Goal: Information Seeking & Learning: Learn about a topic

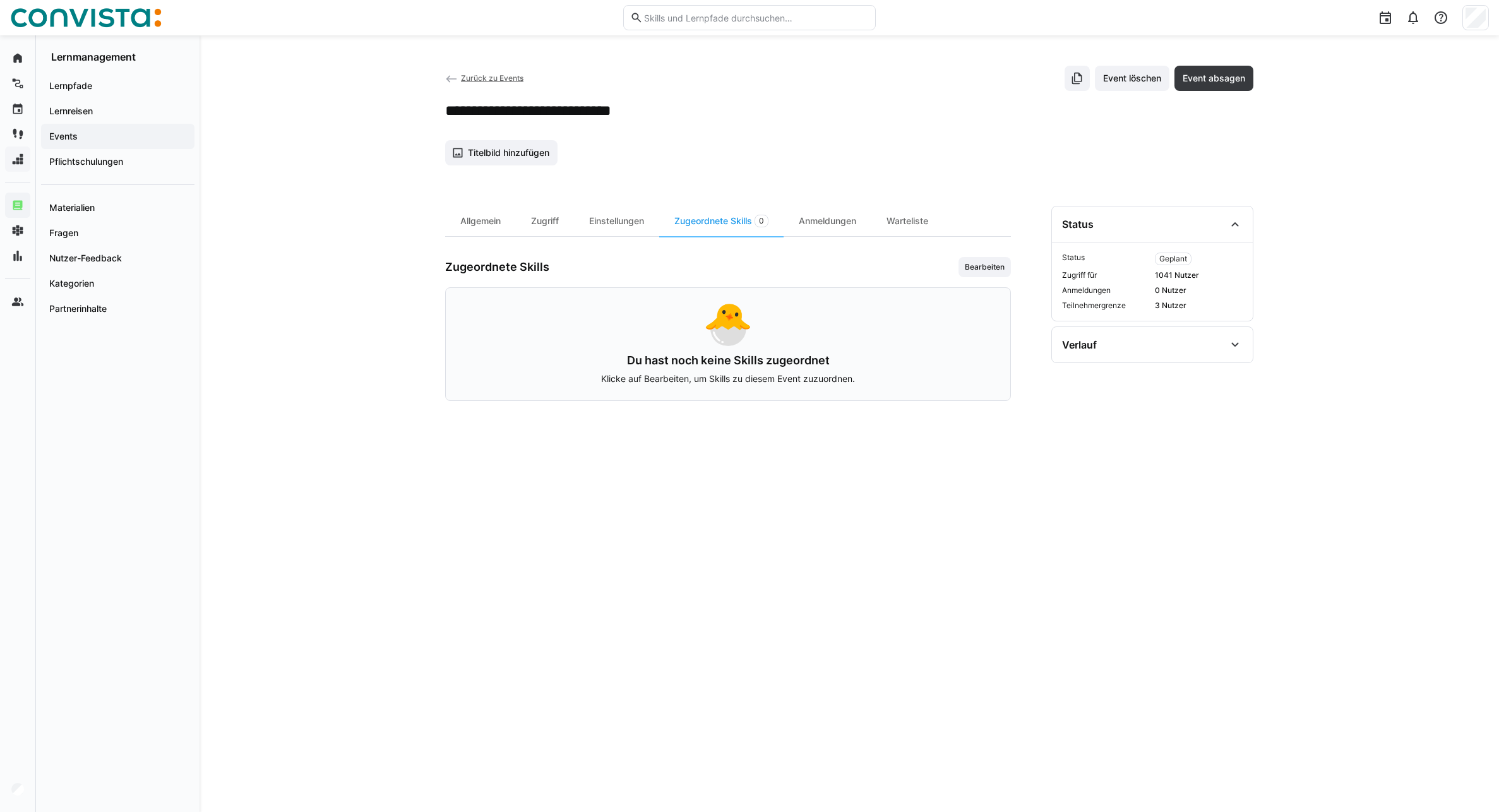
click at [466, 78] on span "Zurück zu Events" at bounding box center [492, 78] width 63 height 10
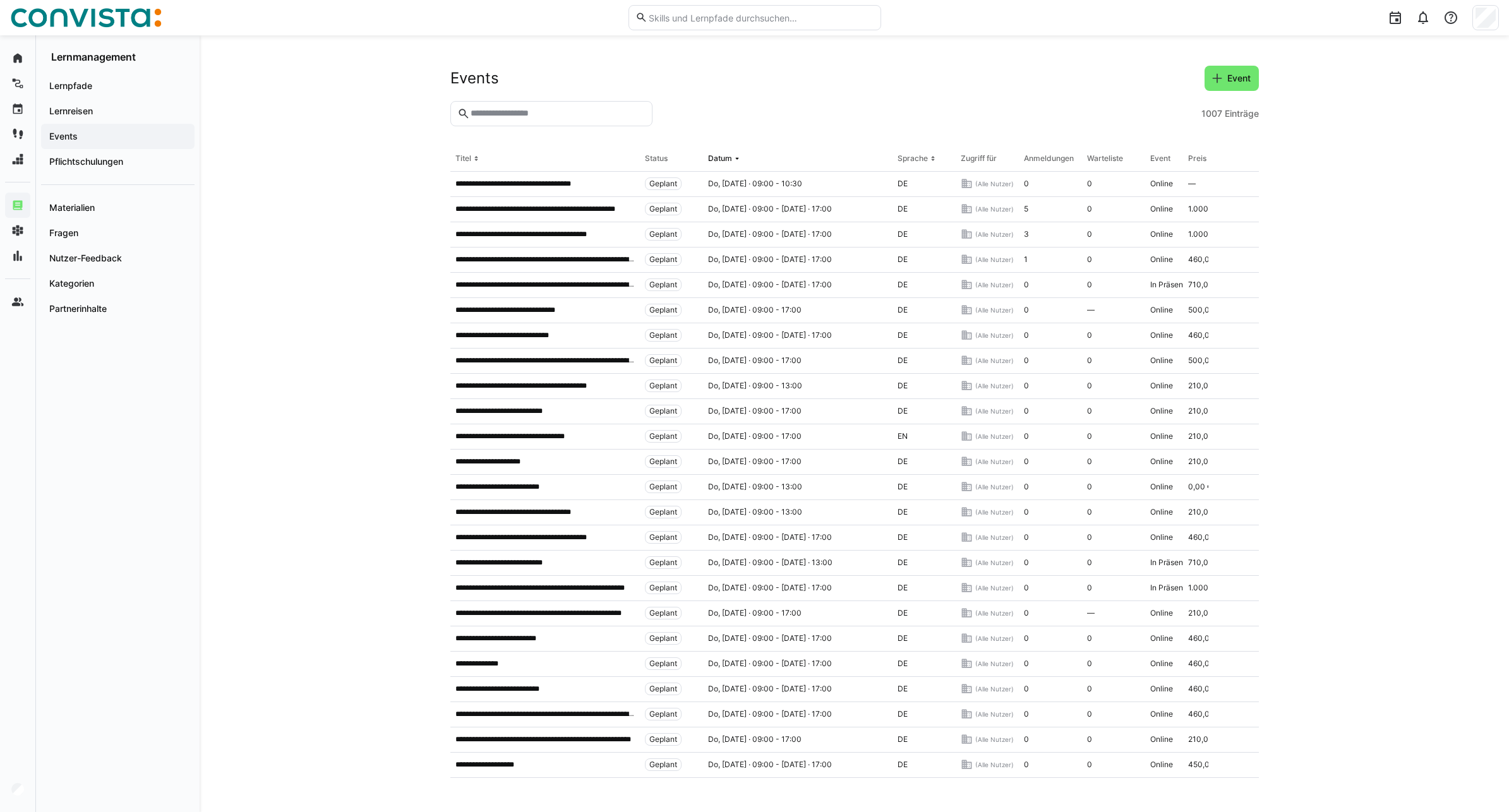
click at [497, 117] on input "text" at bounding box center [556, 114] width 176 height 11
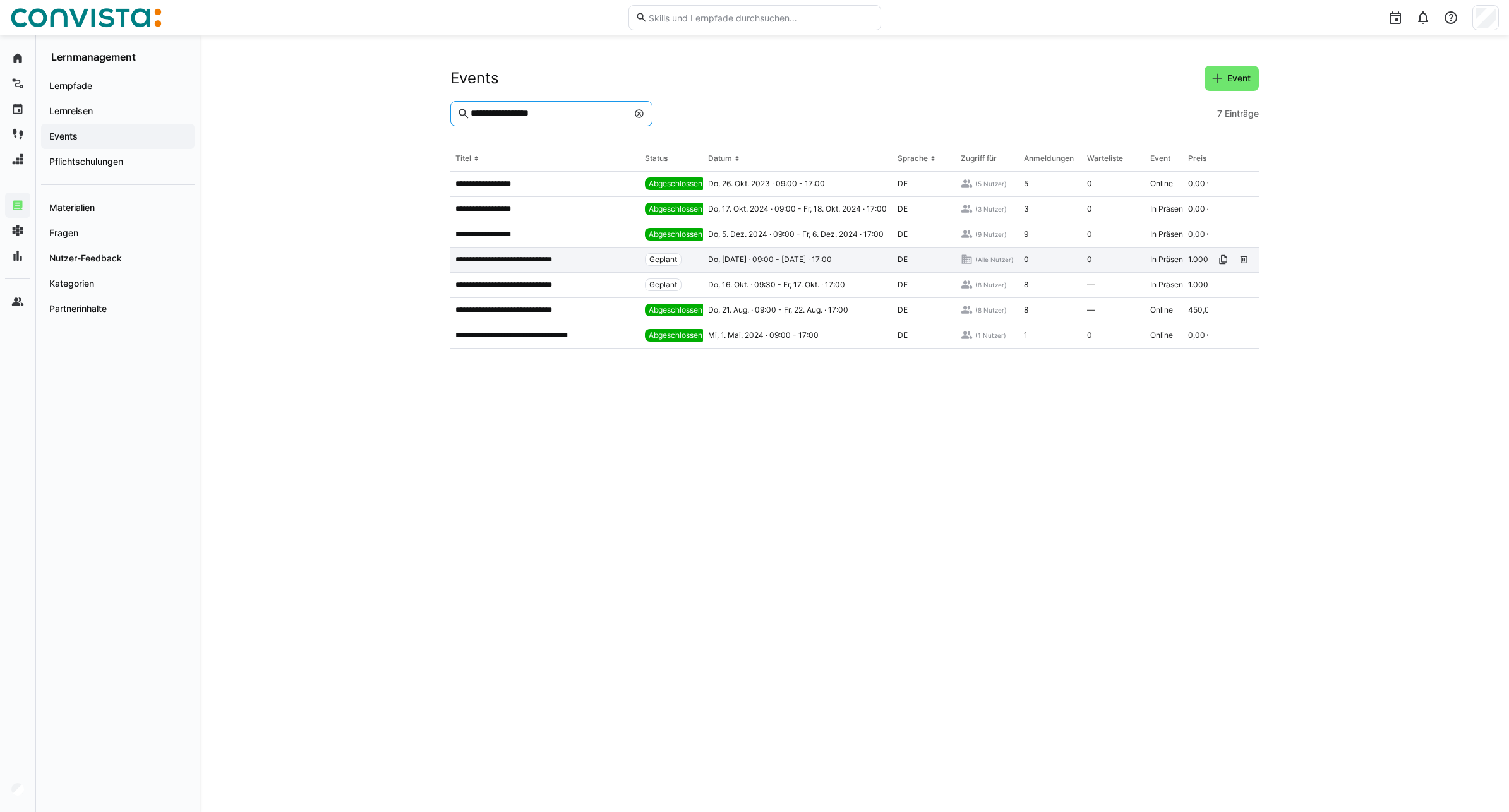
type input "**********"
click at [534, 260] on p "**********" at bounding box center [516, 259] width 120 height 10
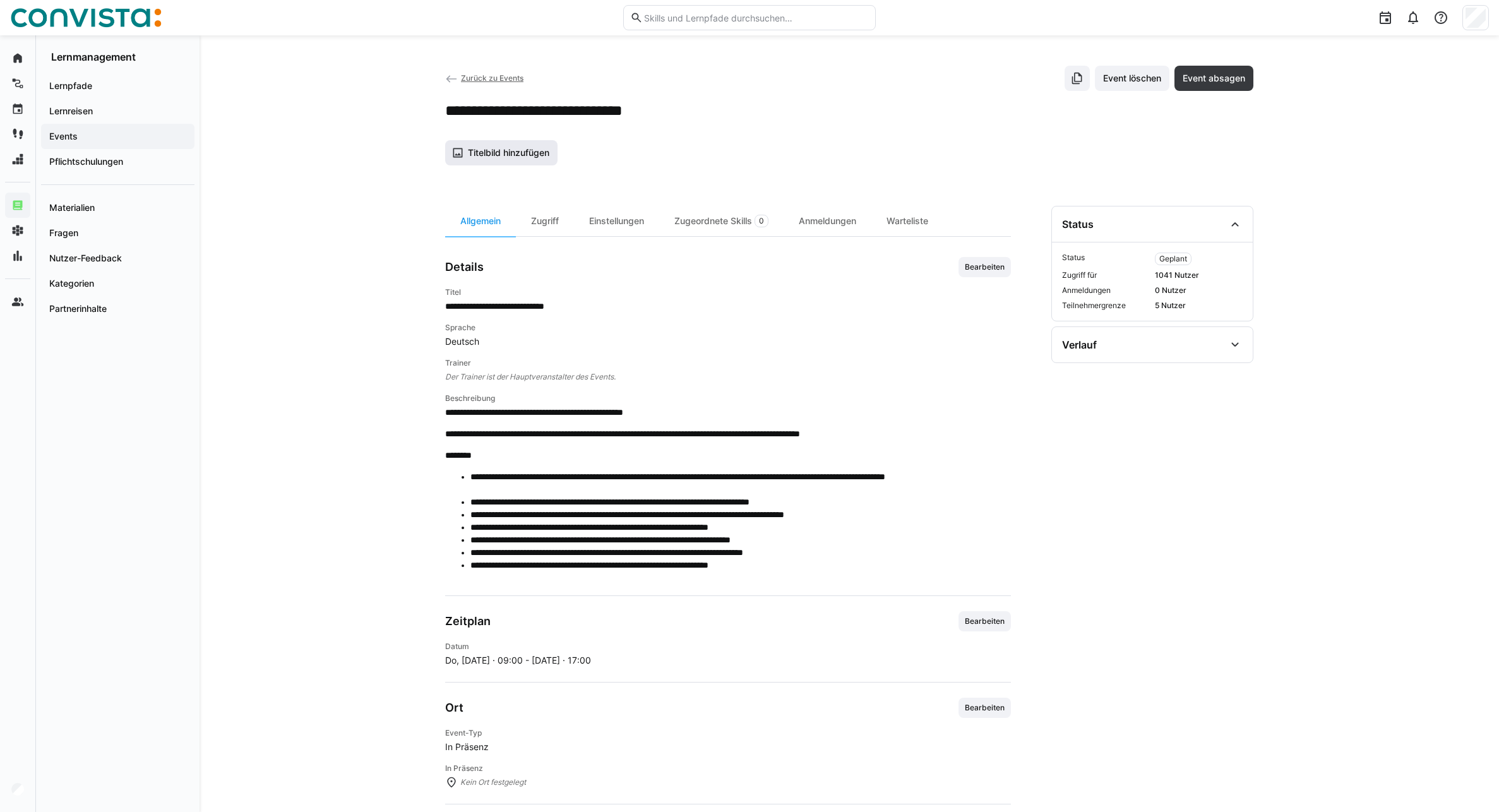
click at [513, 150] on span "Titelbild hinzufügen" at bounding box center [508, 153] width 85 height 13
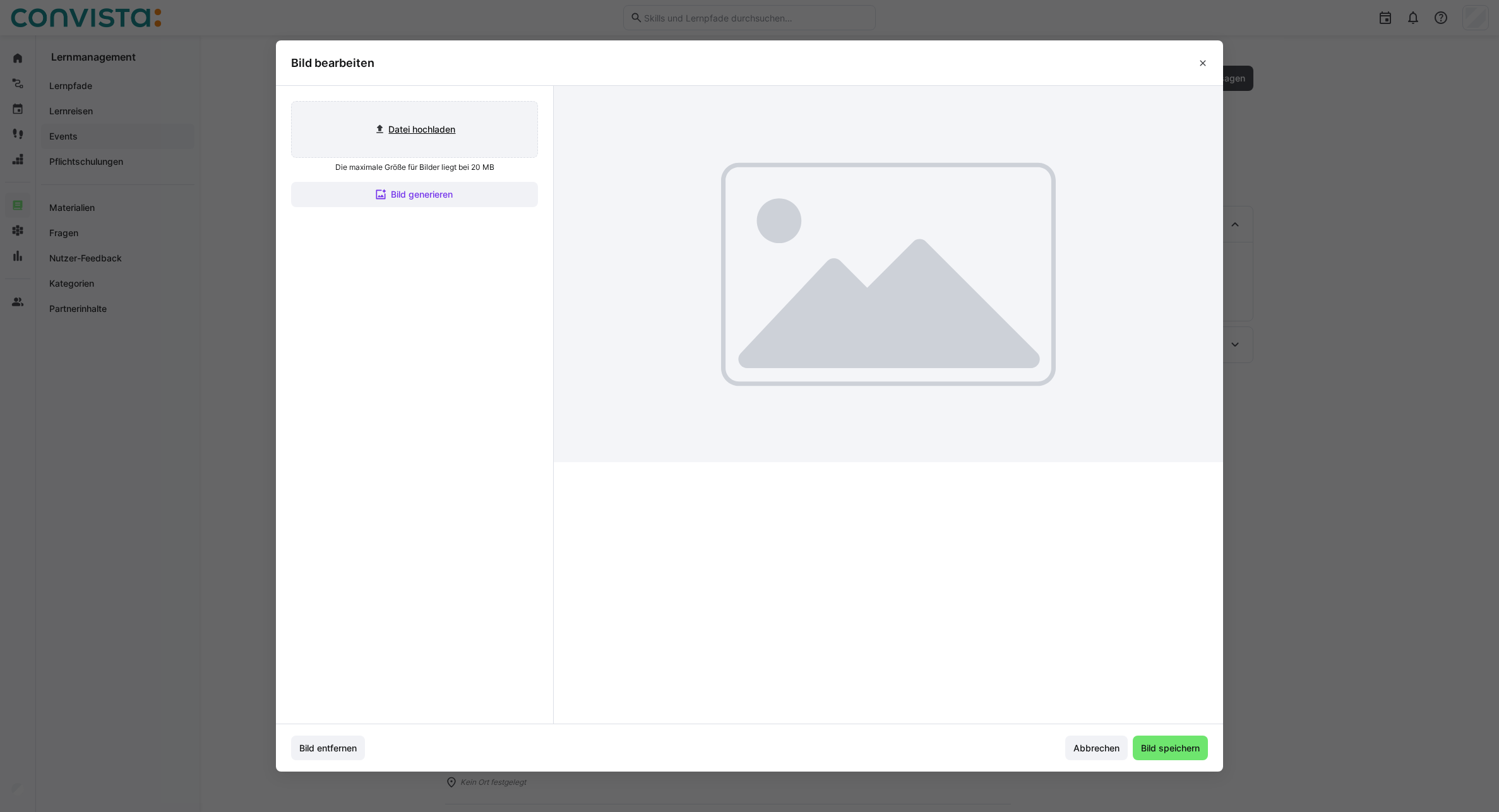
click at [459, 140] on input "file" at bounding box center [414, 129] width 245 height 55
click at [408, 131] on input "file" at bounding box center [414, 129] width 245 height 55
type input "C:\fakepath\Self_and_social_aktiv (2).jpg"
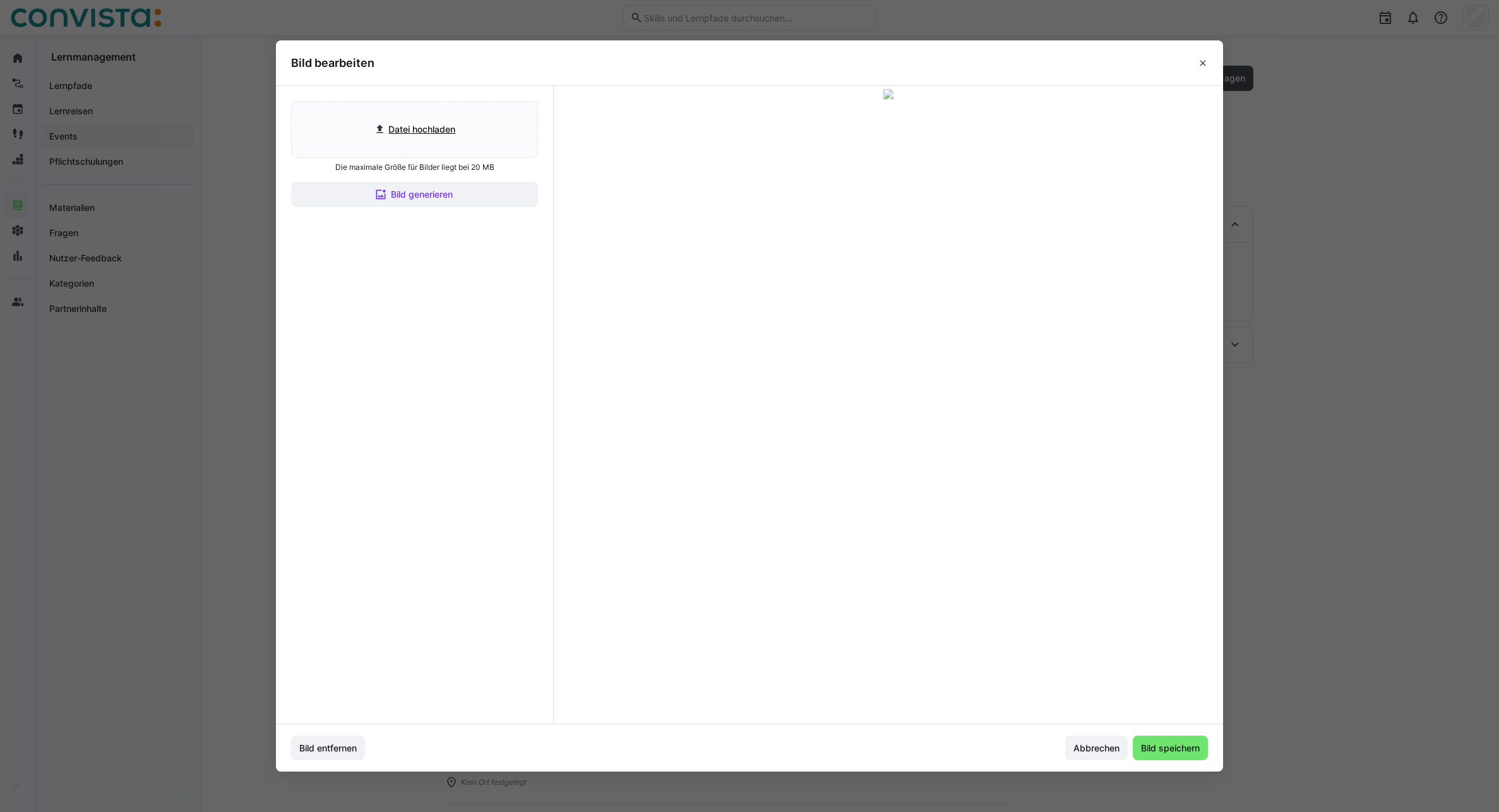
drag, startPoint x: 961, startPoint y: 409, endPoint x: 959, endPoint y: 394, distance: 15.1
click at [959, 394] on div at bounding box center [888, 295] width 663 height 373
click at [1170, 745] on span "Bild speichern" at bounding box center [1170, 748] width 63 height 13
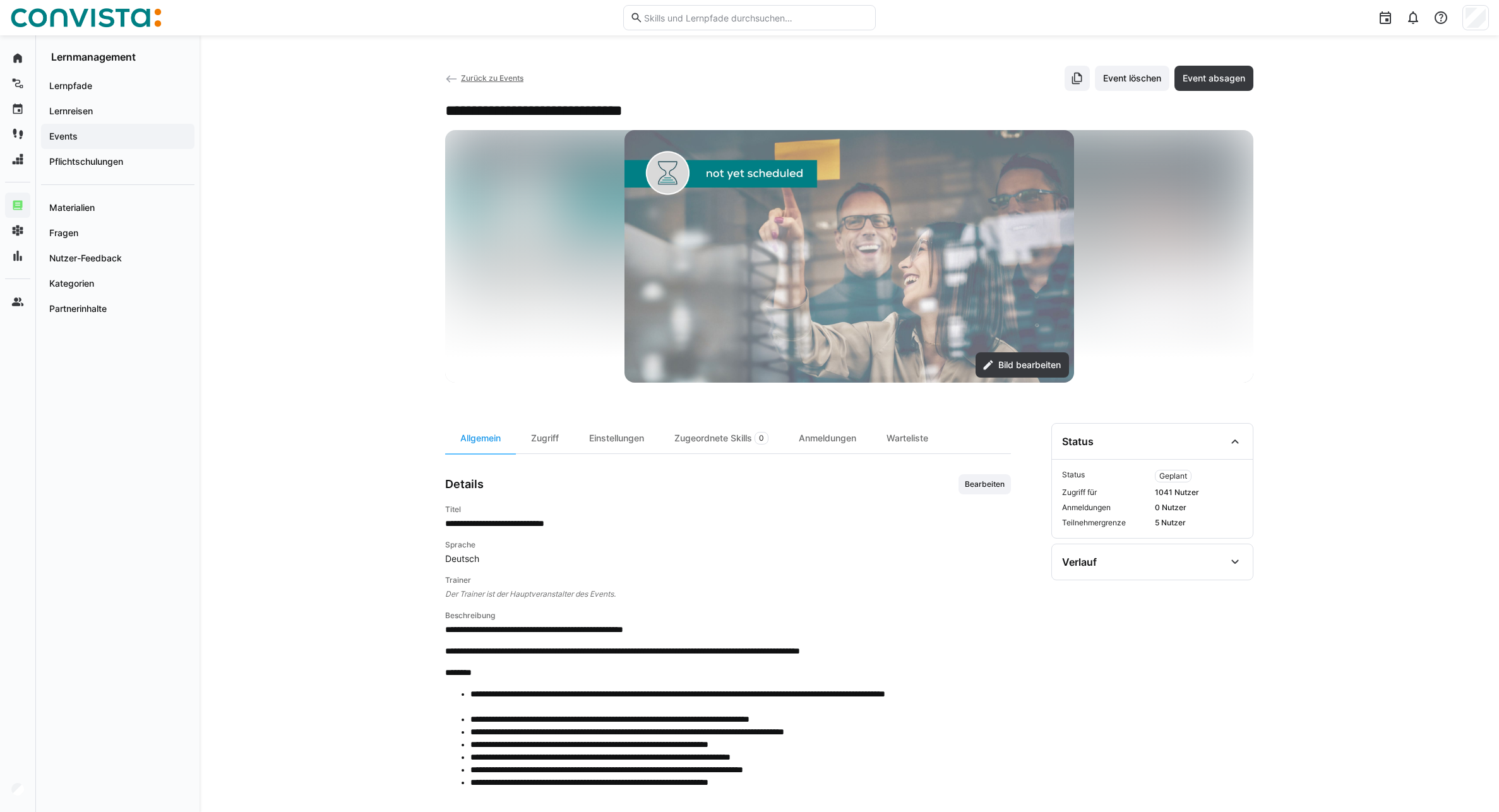
click at [480, 79] on span "Zurück zu Events" at bounding box center [492, 78] width 63 height 10
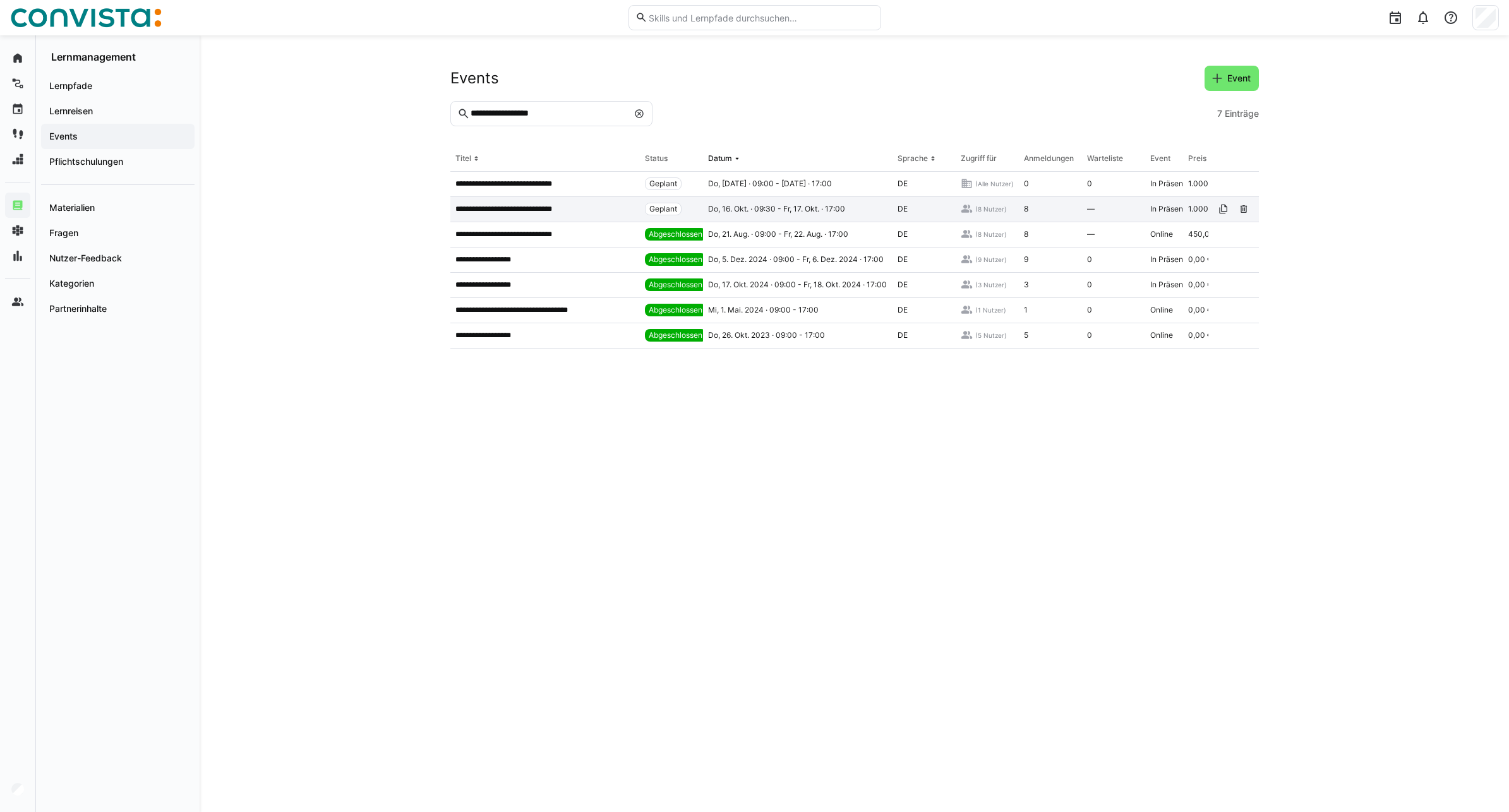
click at [548, 212] on p "**********" at bounding box center [516, 208] width 120 height 10
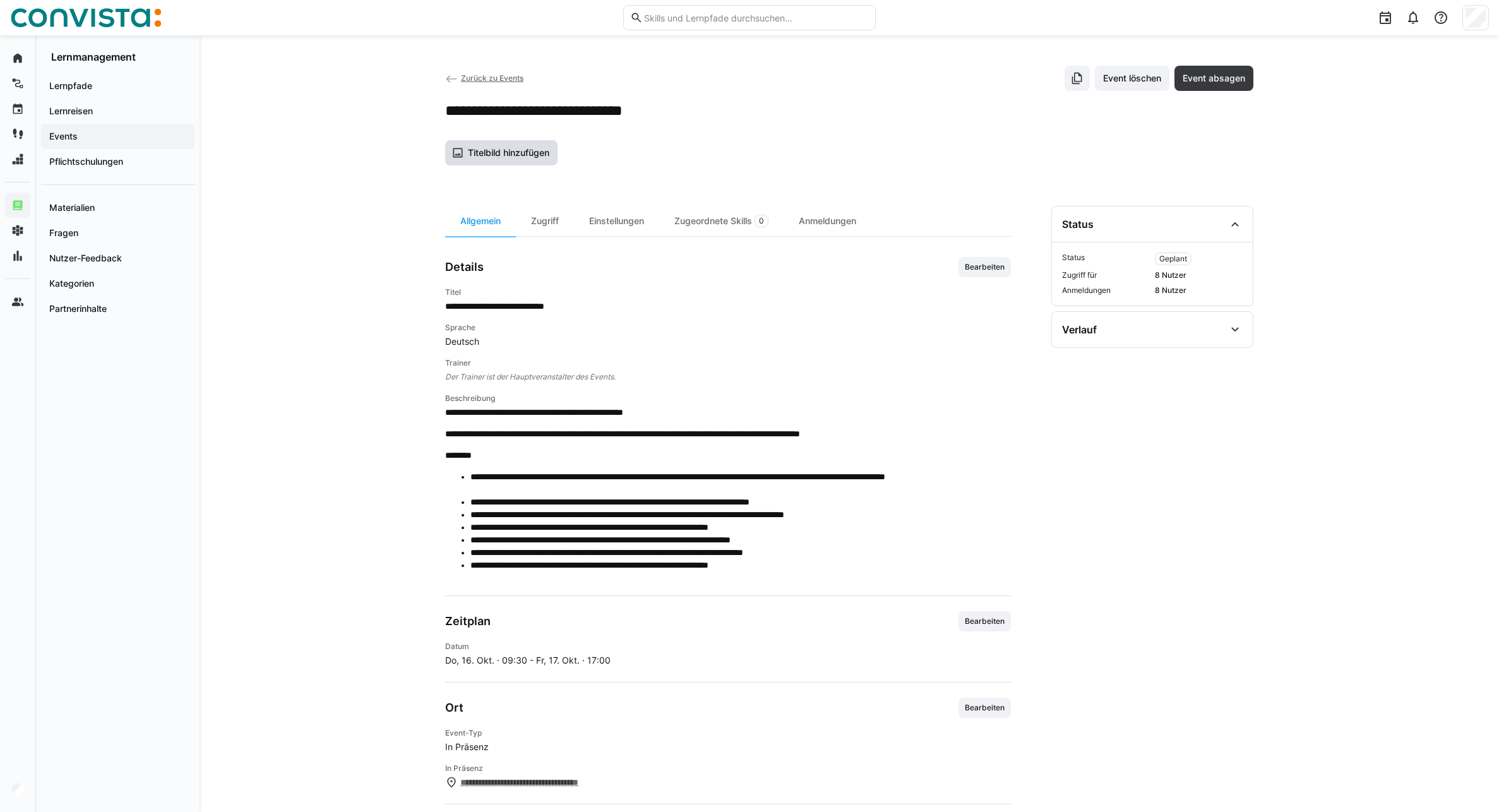
click at [507, 153] on span "Titelbild hinzufügen" at bounding box center [508, 153] width 85 height 13
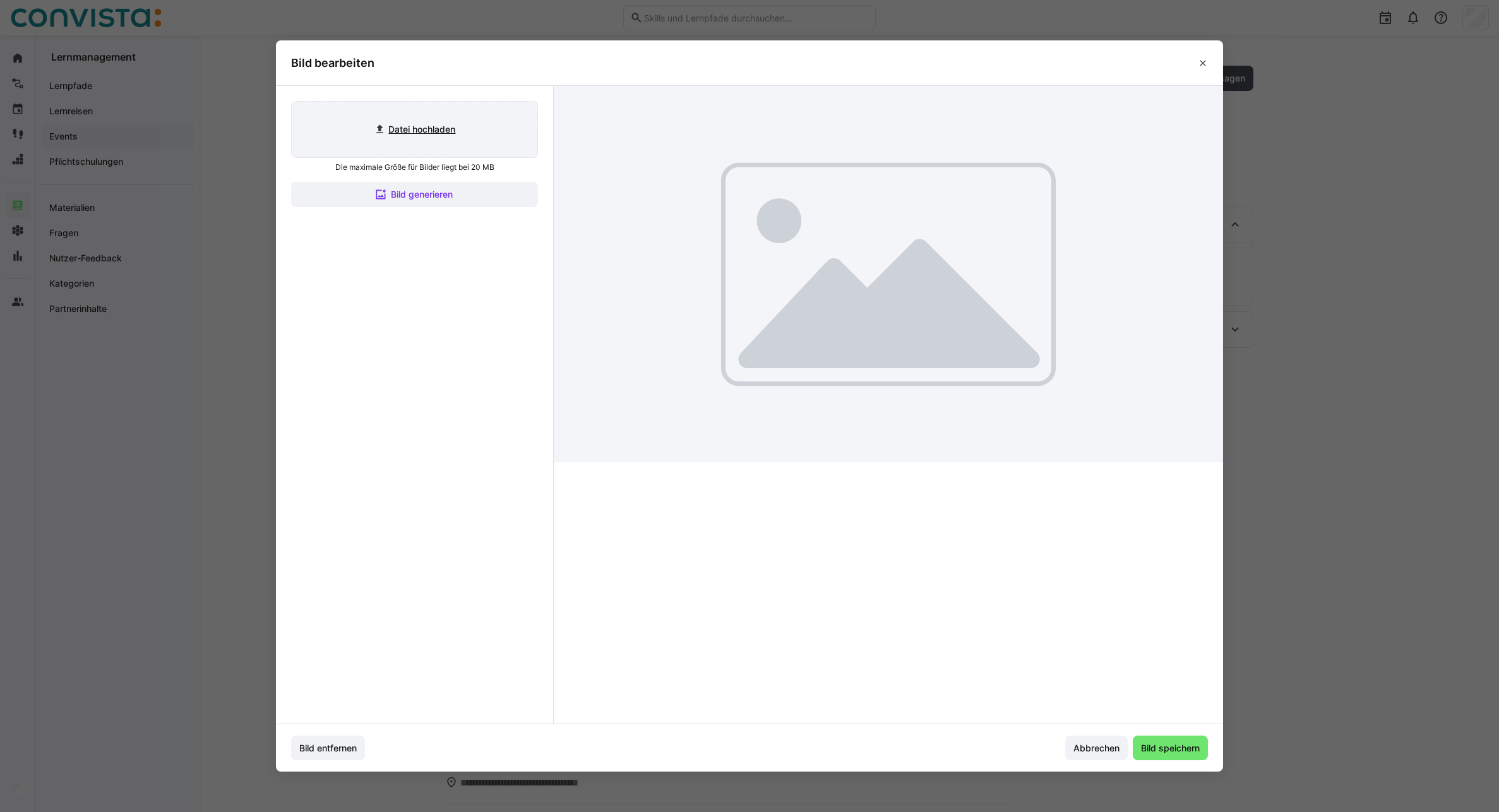
click at [435, 135] on input "file" at bounding box center [414, 129] width 245 height 55
type input "C:\fakepath\Self_and_social_aktiv.jpg"
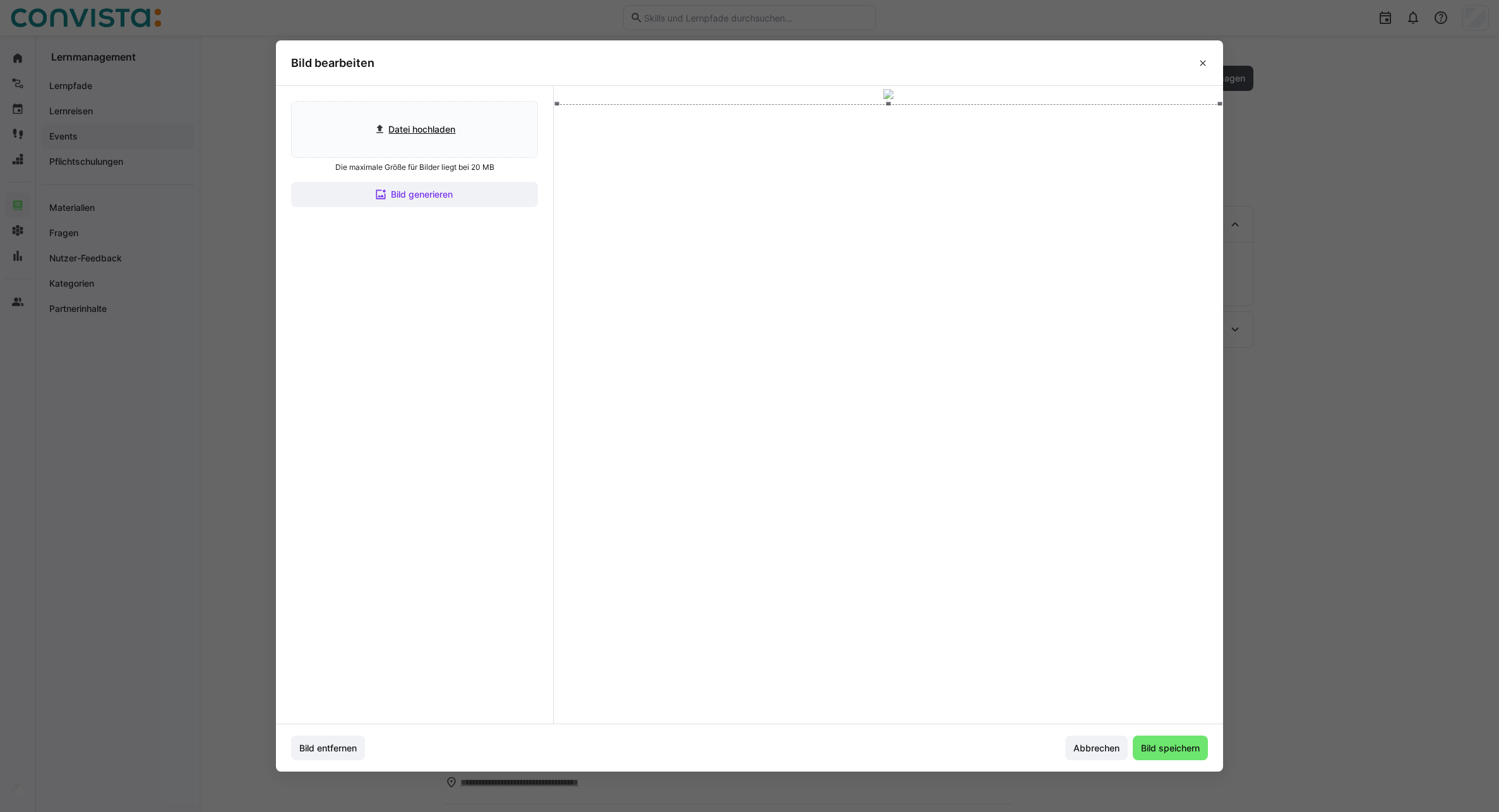
drag, startPoint x: 806, startPoint y: 348, endPoint x: 807, endPoint y: 329, distance: 19.0
click at [807, 329] on div at bounding box center [888, 290] width 663 height 373
click at [1168, 741] on span "Bild speichern" at bounding box center [1170, 748] width 63 height 13
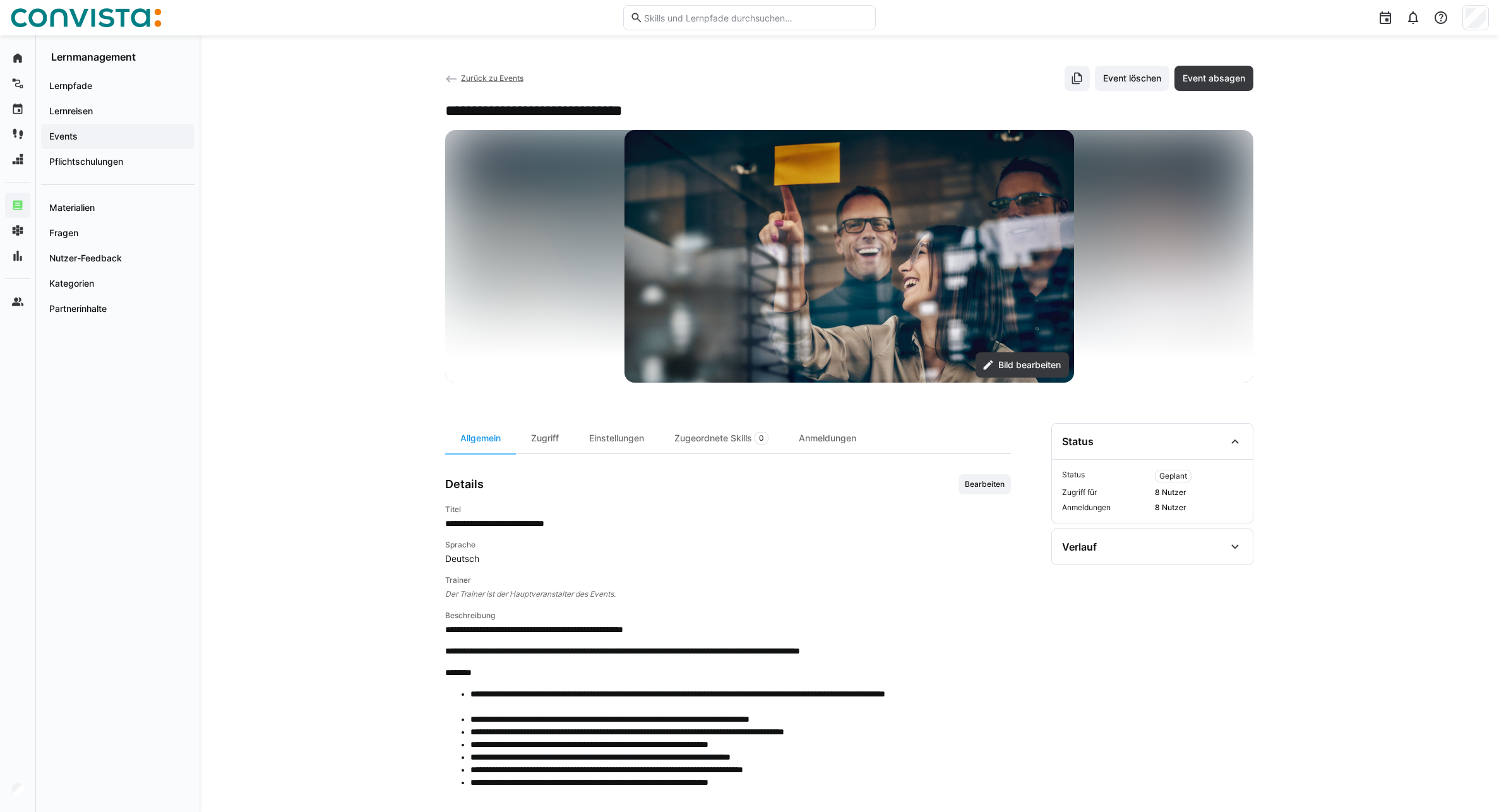
click at [472, 77] on span "Zurück zu Events" at bounding box center [492, 78] width 63 height 10
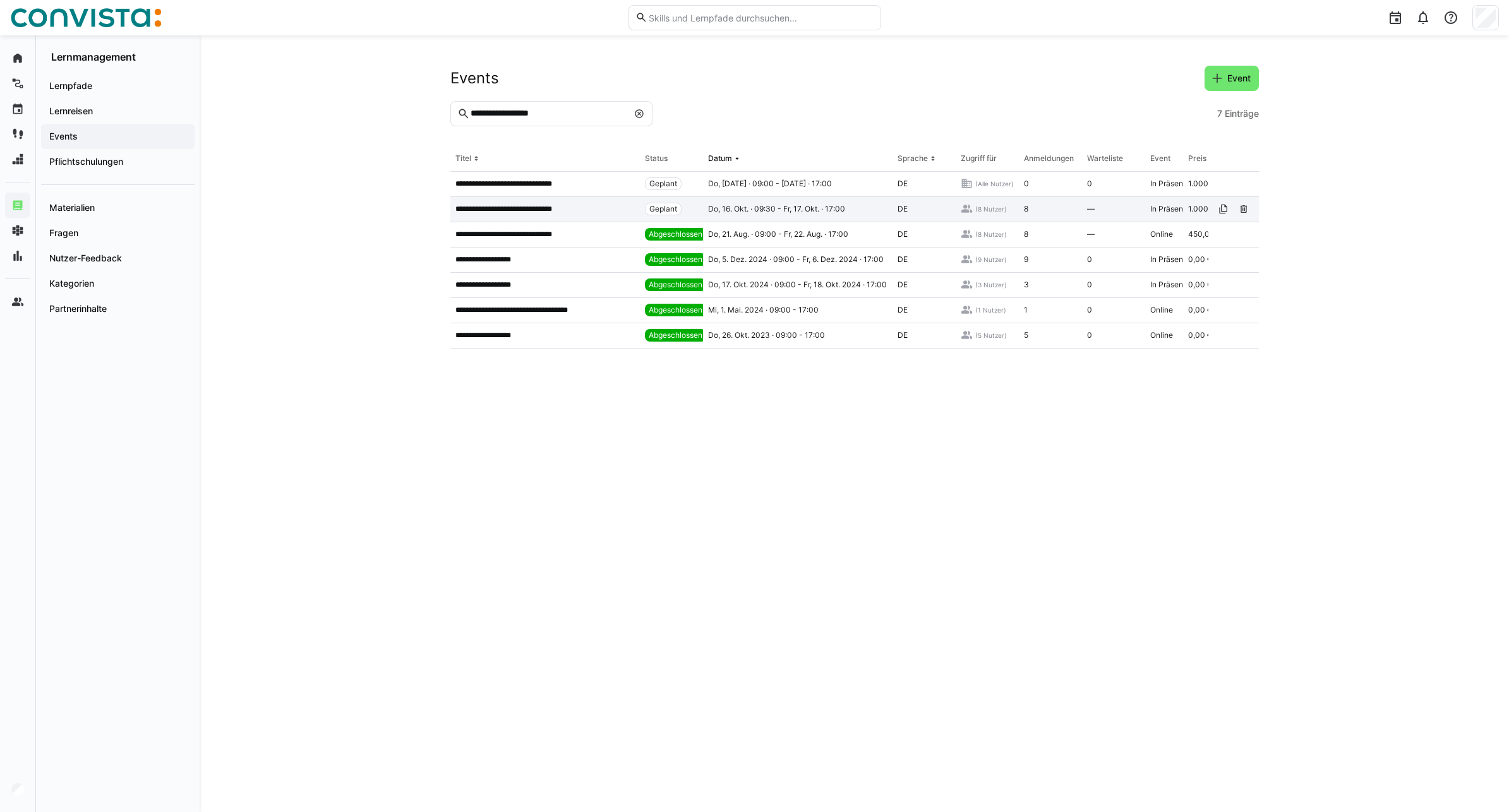
click at [557, 209] on p "**********" at bounding box center [516, 208] width 120 height 10
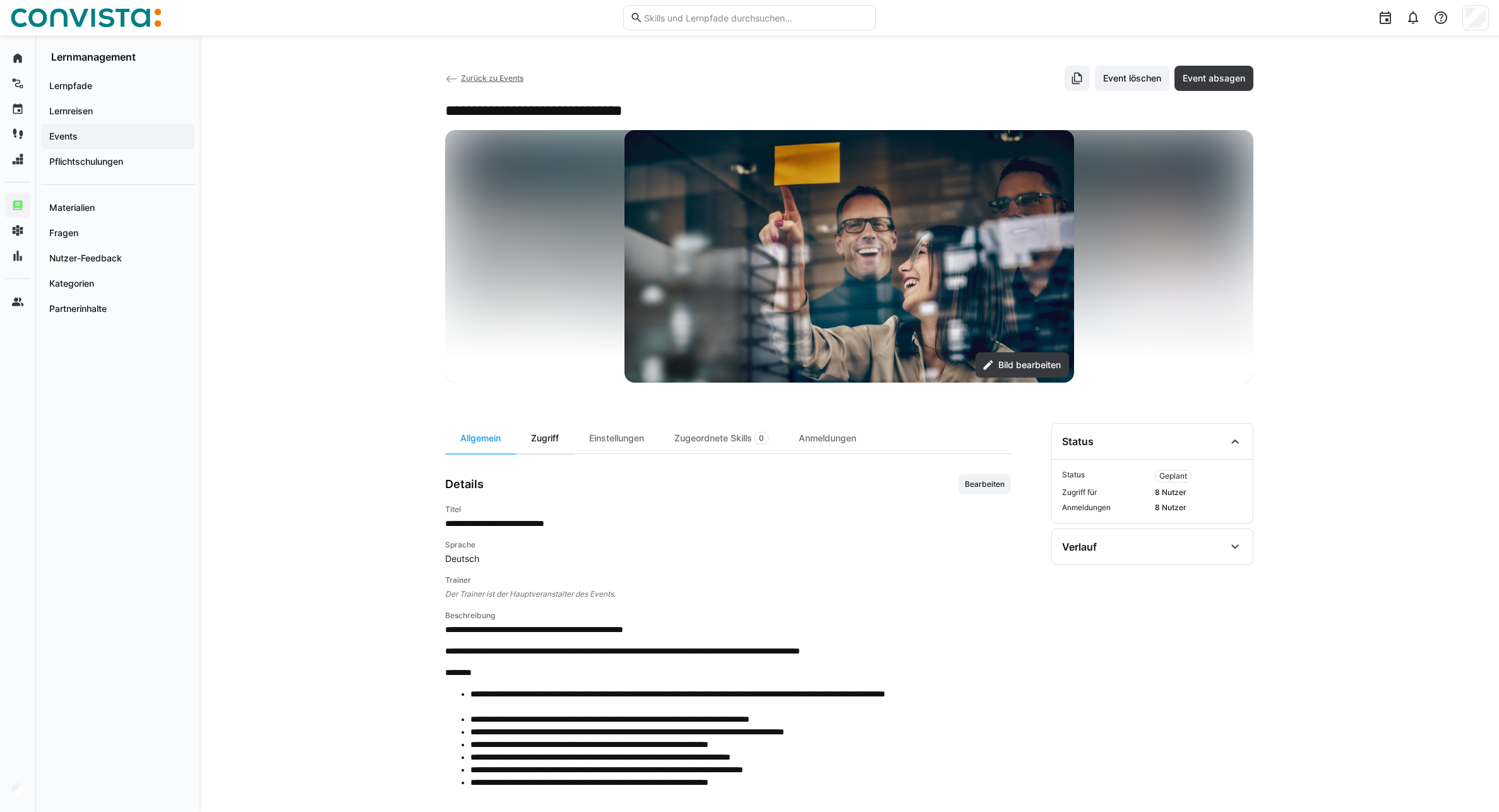
click at [548, 435] on div "Zugriff" at bounding box center [544, 438] width 58 height 30
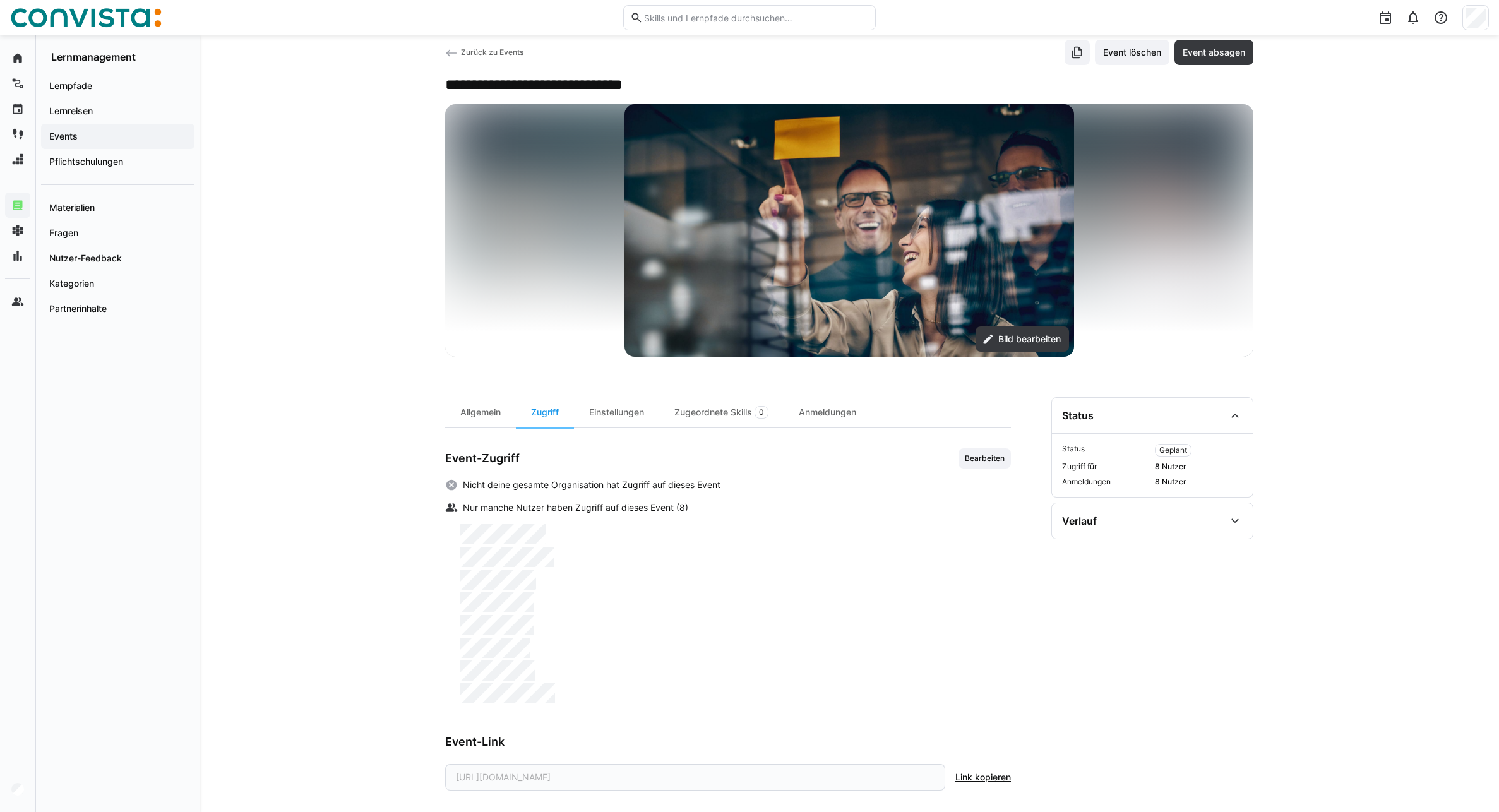
scroll to position [40, 0]
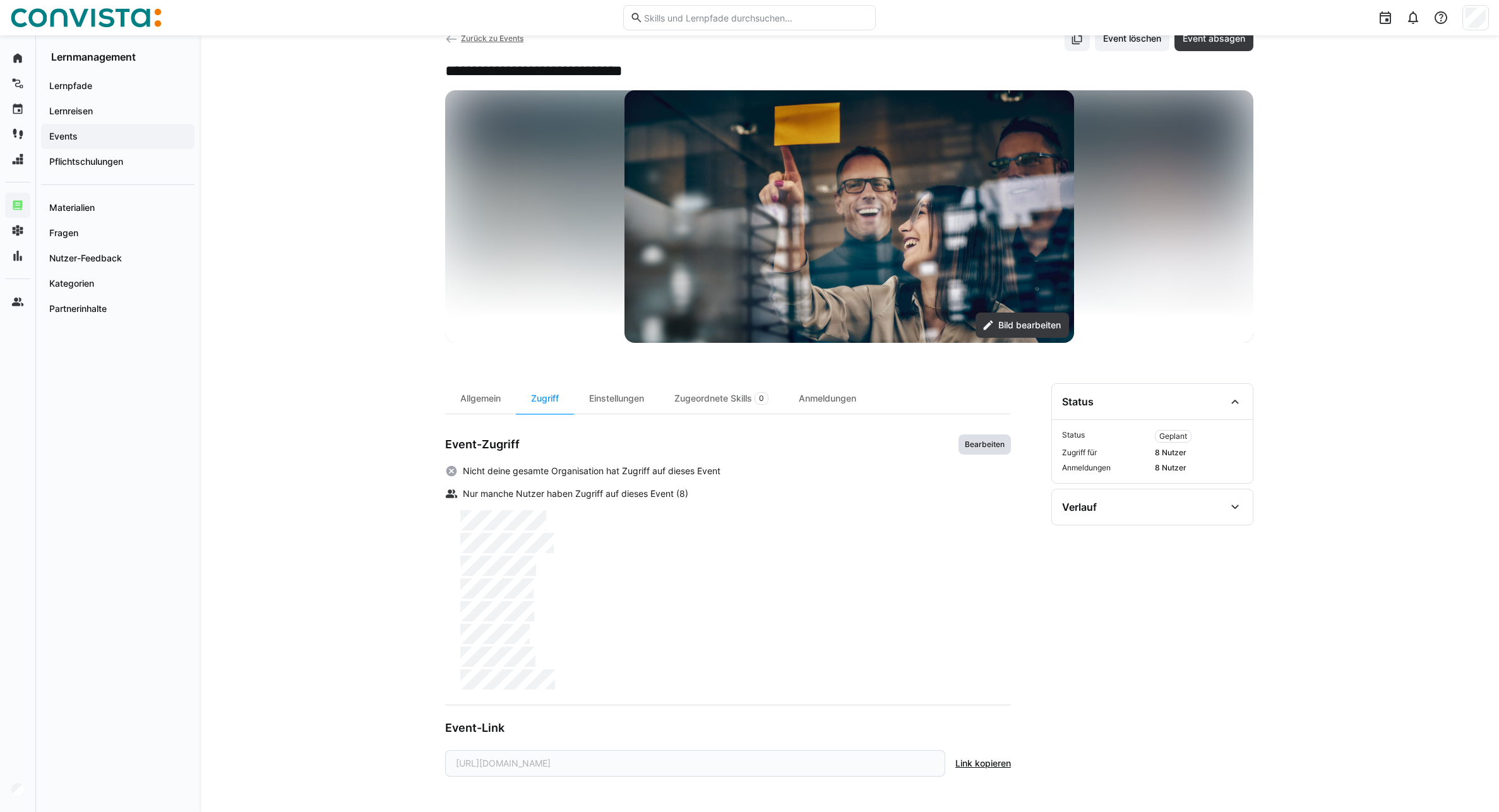
click at [980, 452] on span "Bearbeiten" at bounding box center [984, 444] width 52 height 20
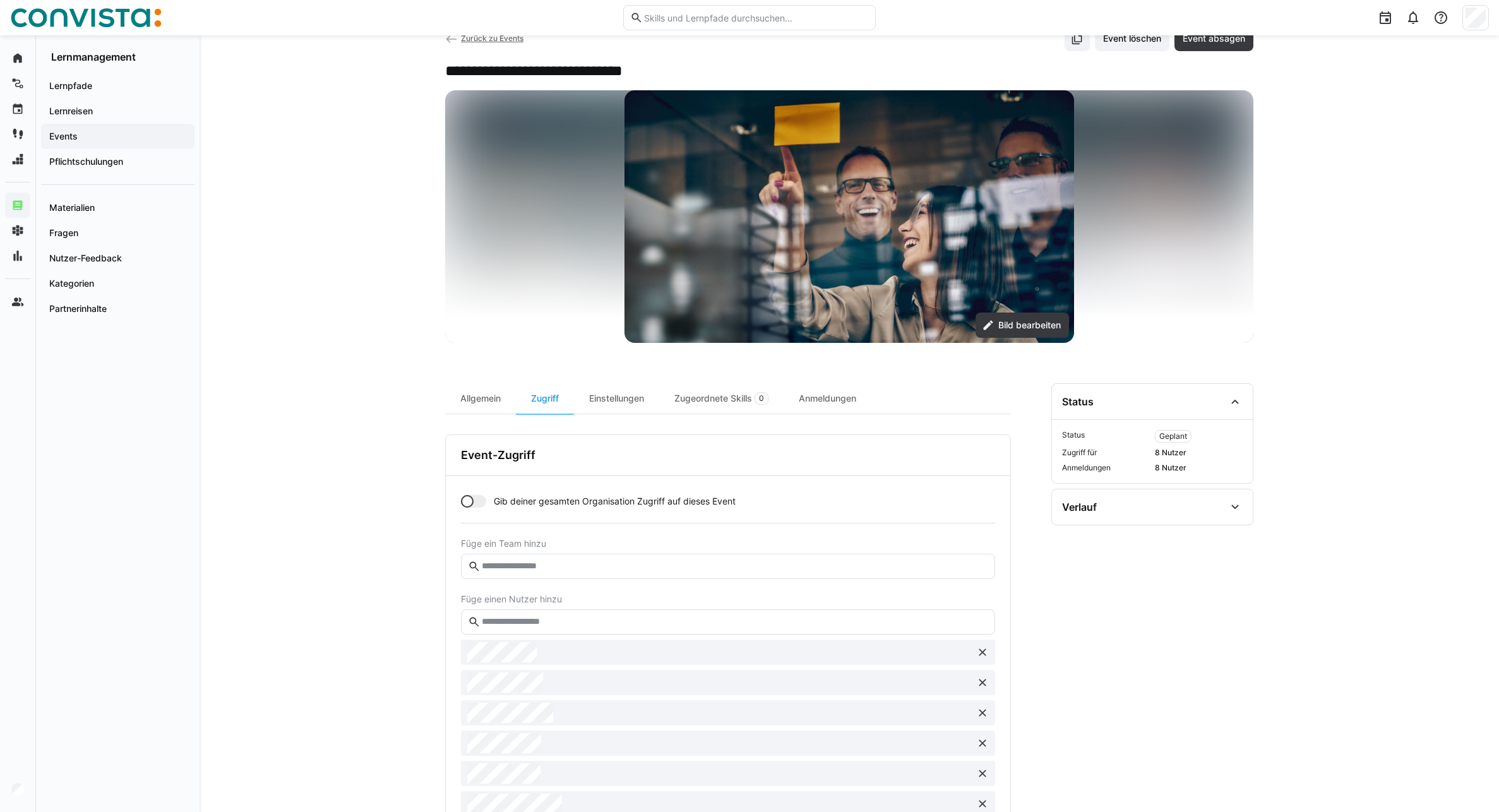
click at [507, 620] on input "text" at bounding box center [733, 622] width 507 height 11
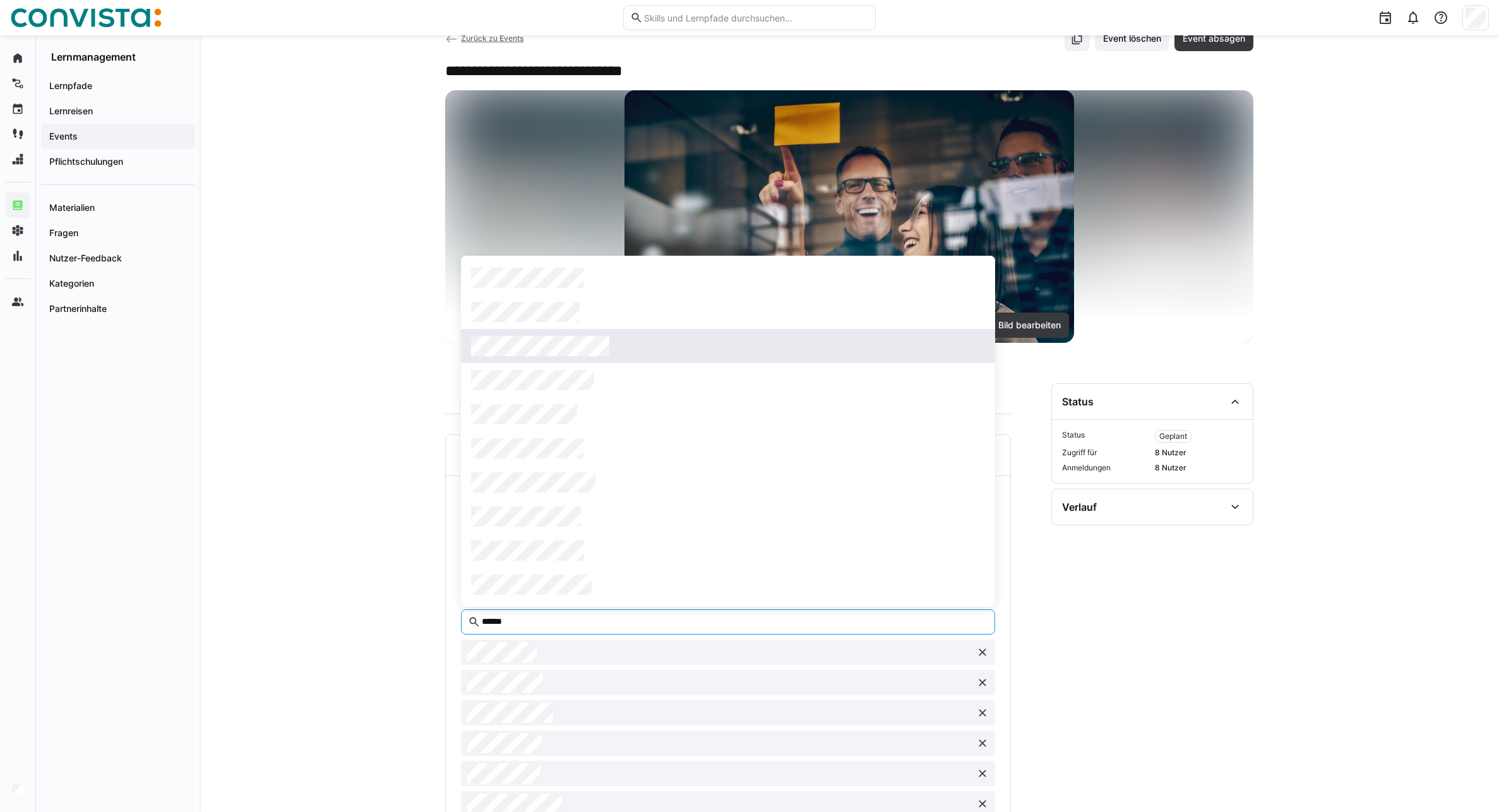
type input "******"
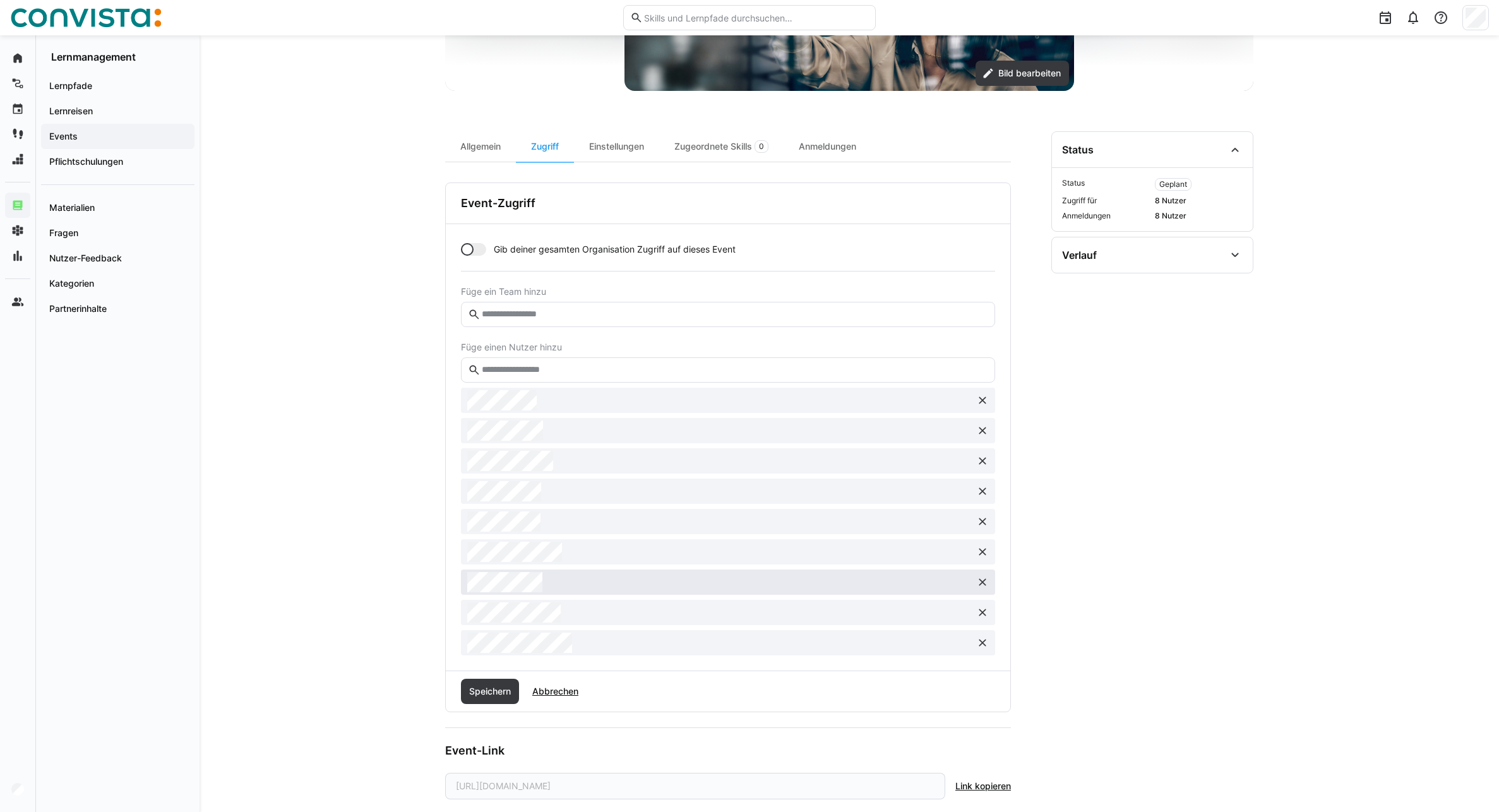
scroll to position [293, 0]
click at [479, 697] on span "Speichern" at bounding box center [490, 691] width 58 height 26
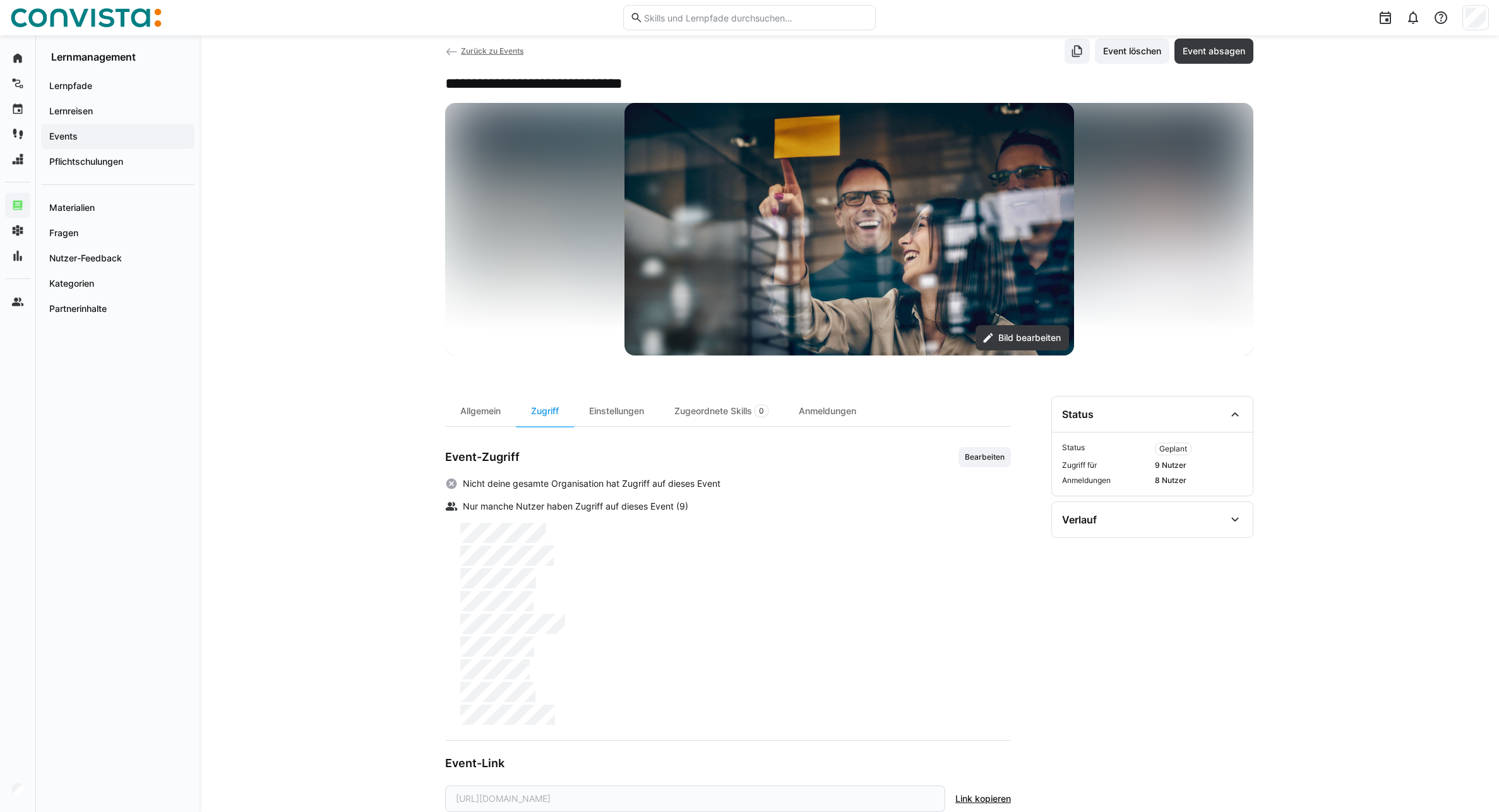
scroll to position [0, 0]
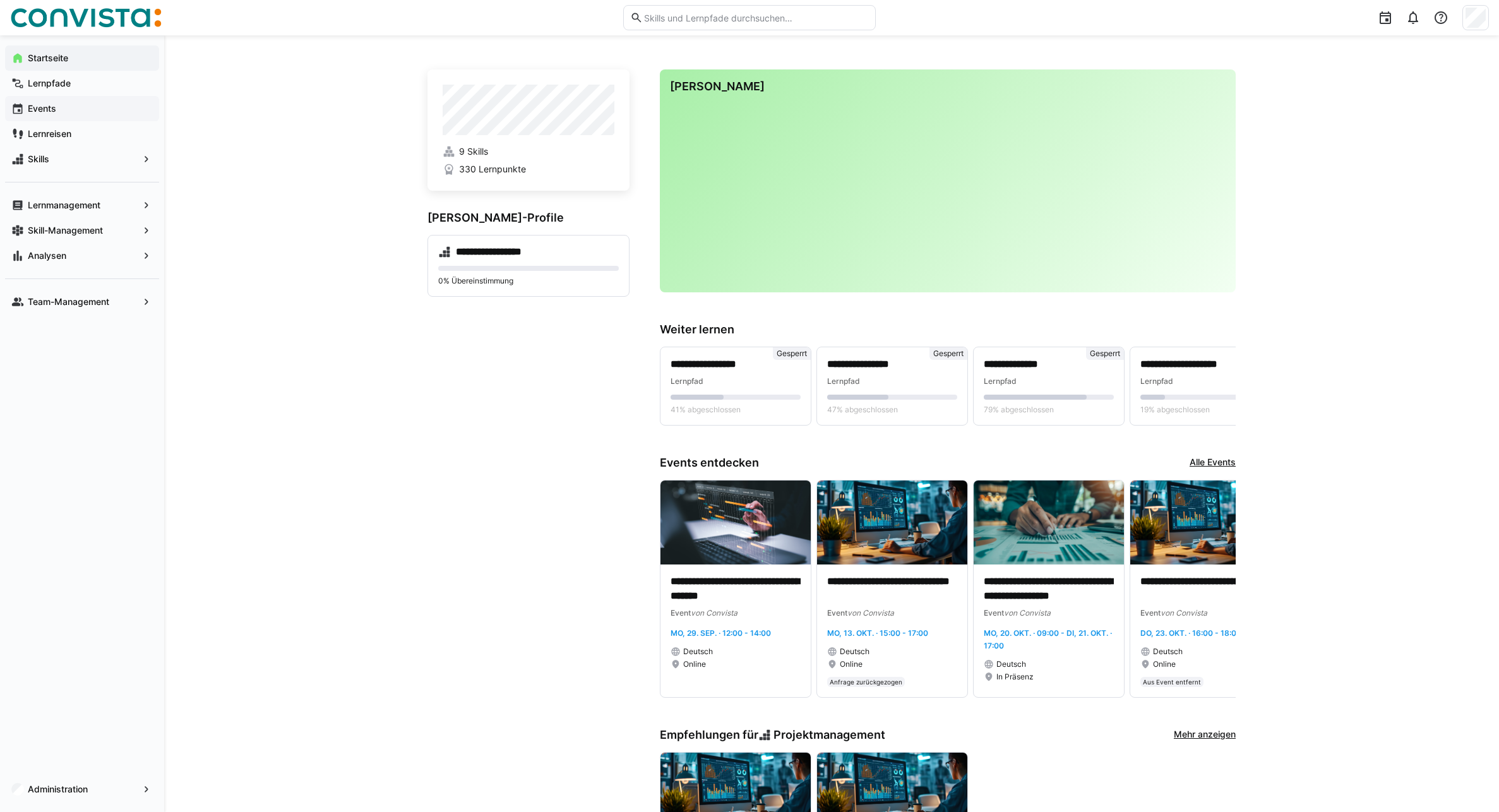
click at [67, 111] on span "Events" at bounding box center [89, 109] width 127 height 13
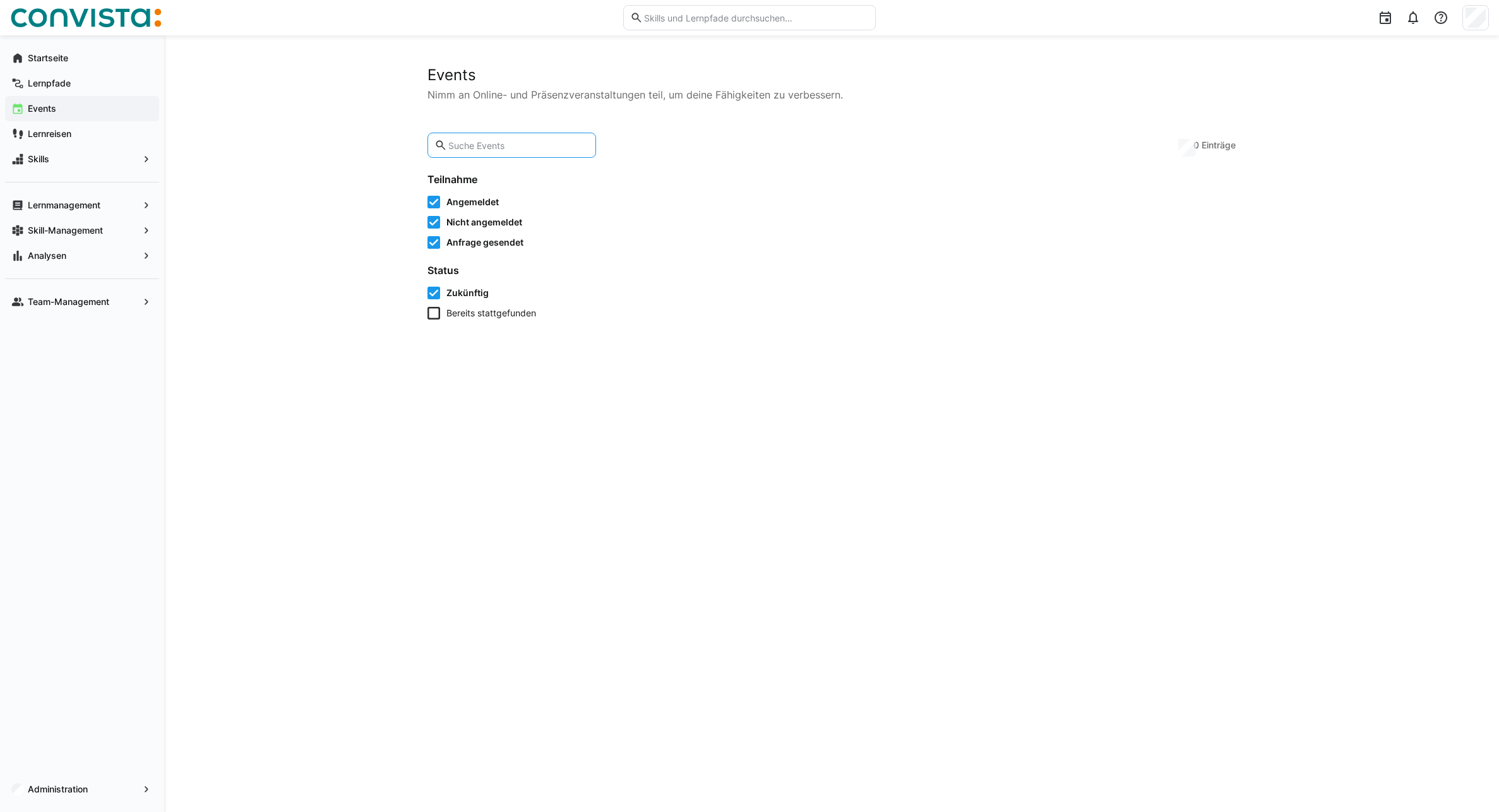
click at [462, 140] on input "text" at bounding box center [518, 145] width 142 height 11
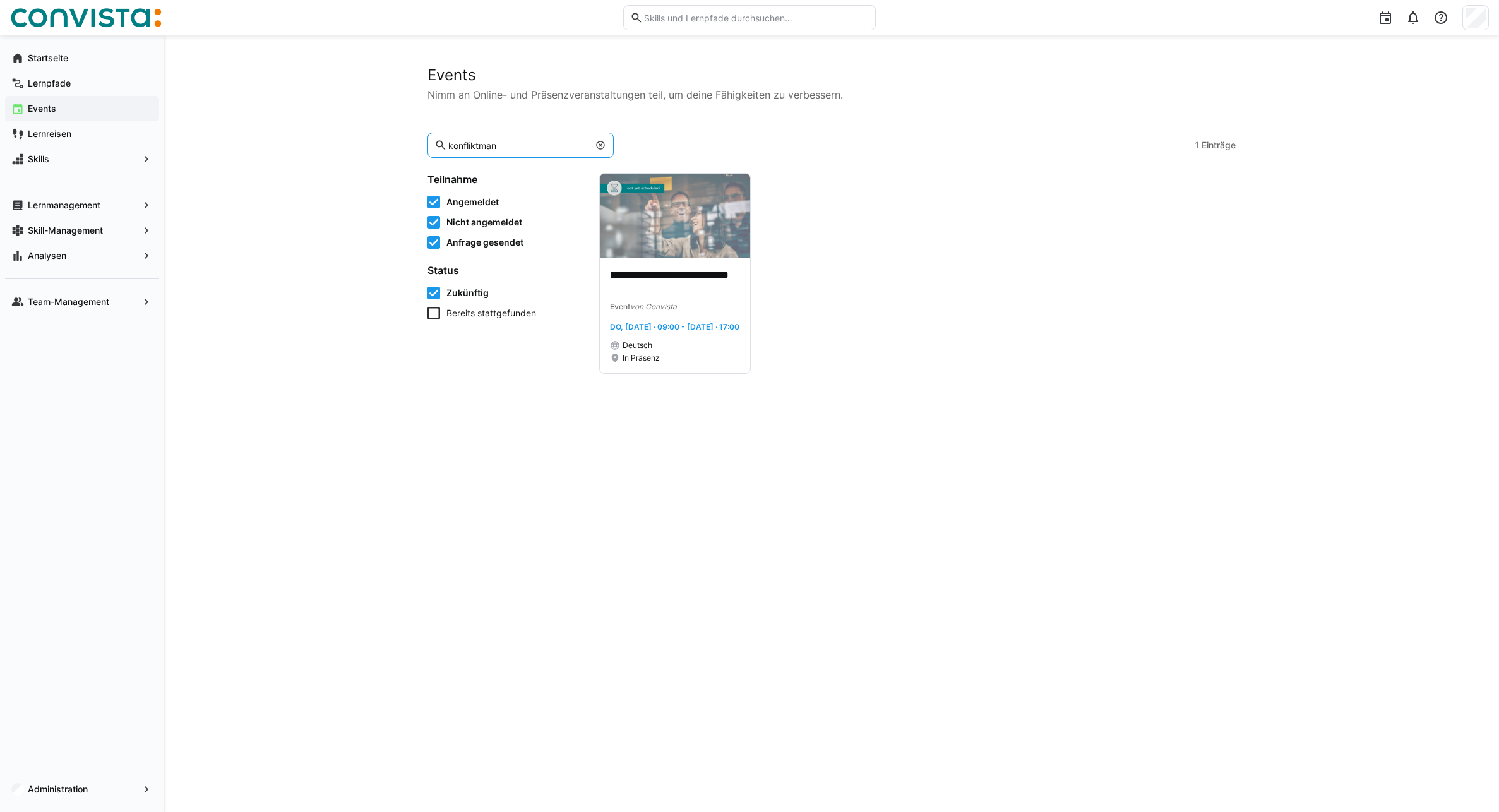
type input "konfliktman"
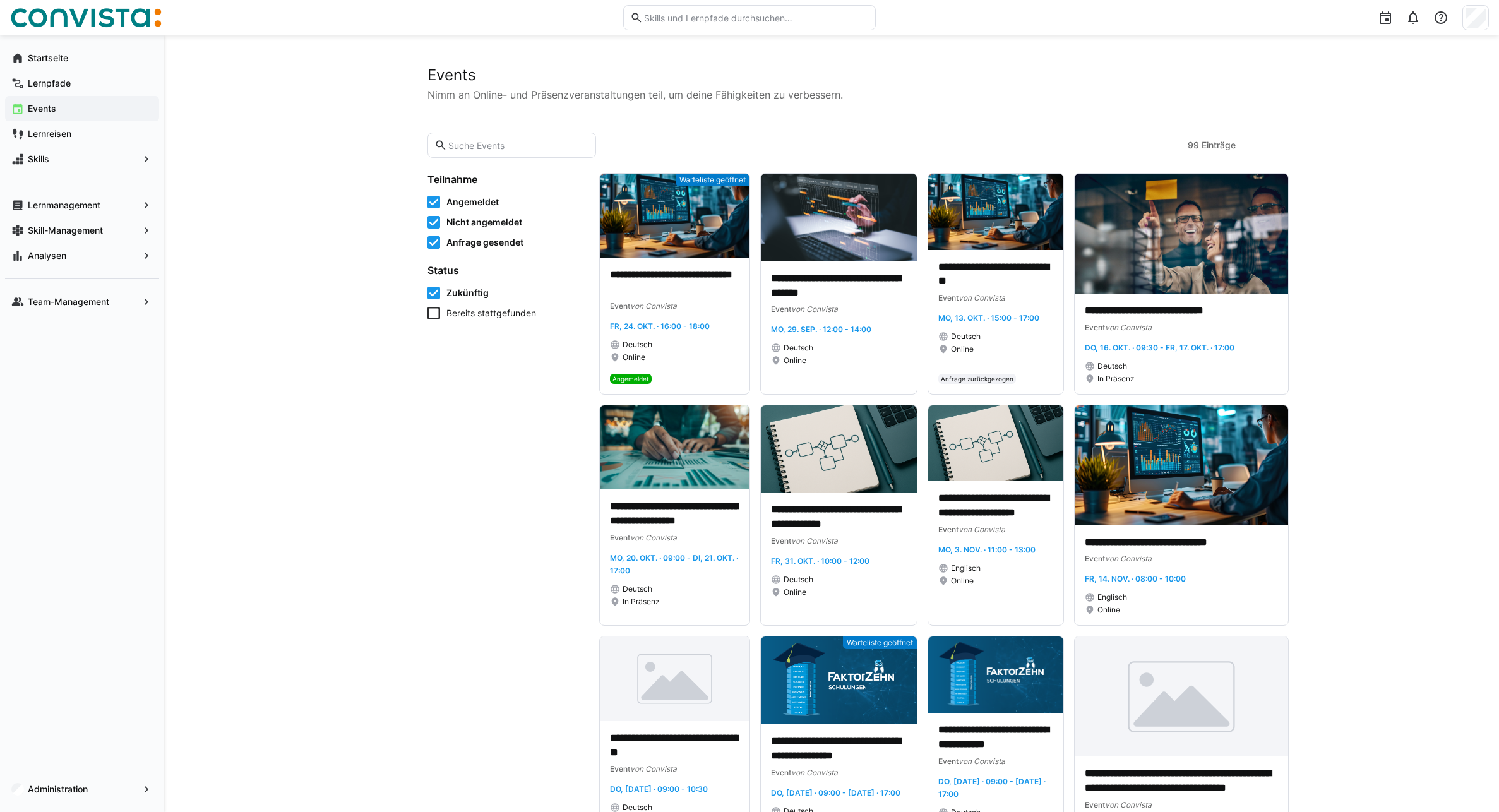
click at [461, 140] on input "text" at bounding box center [518, 145] width 142 height 11
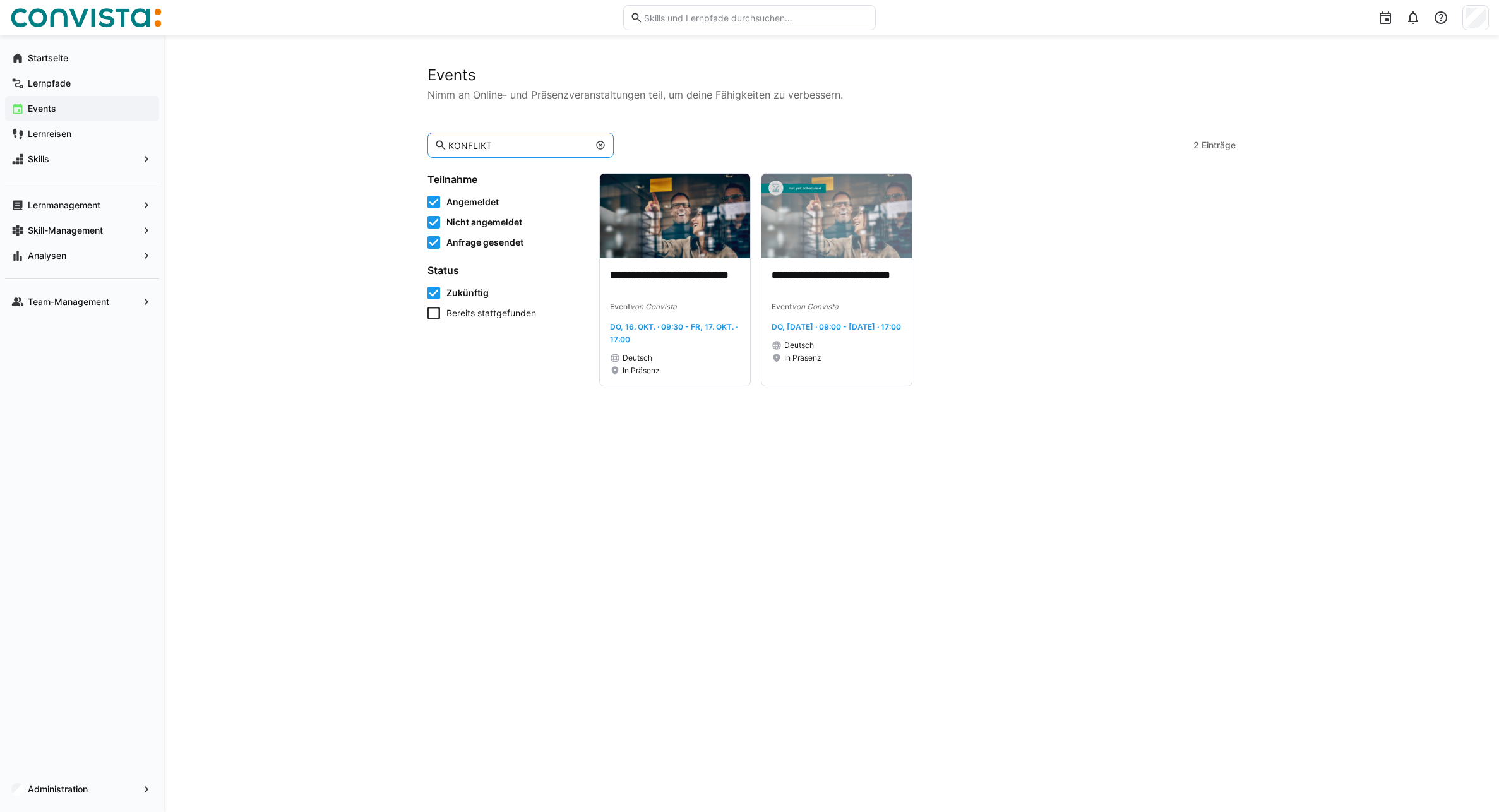
type input "KONFLIKT"
click at [845, 229] on img at bounding box center [836, 216] width 150 height 85
